Goal: Information Seeking & Learning: Learn about a topic

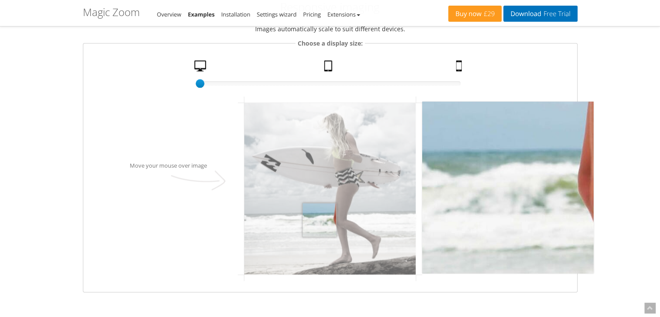
scroll to position [999, 0]
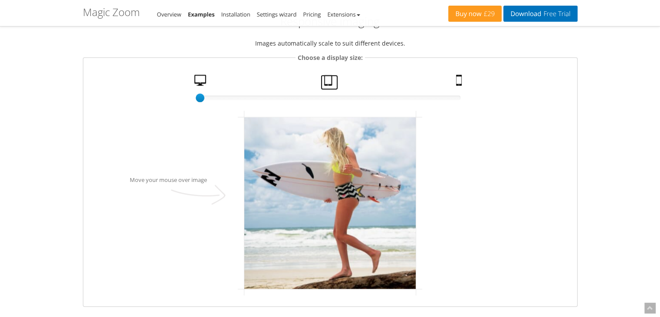
click at [331, 81] on link "Tablet" at bounding box center [329, 82] width 17 height 15
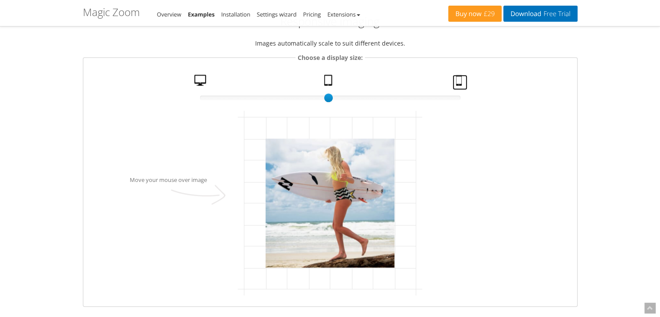
click at [459, 84] on link "Mobile" at bounding box center [460, 82] width 15 height 15
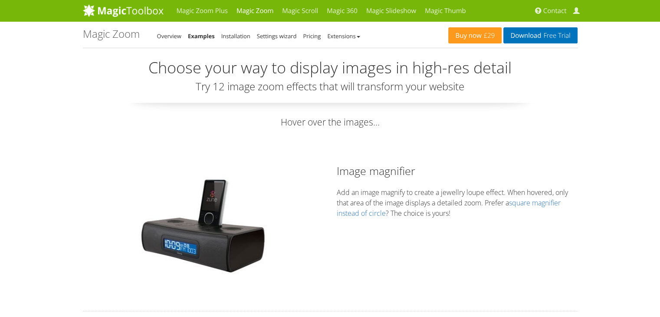
click at [410, 262] on div "Hover to zoom Image magnifier Add an image magnify to create a jewellry loupe e…" at bounding box center [330, 228] width 508 height 130
click at [300, 7] on link "Magic Scroll" at bounding box center [300, 11] width 45 height 22
